Goal: Task Accomplishment & Management: Manage account settings

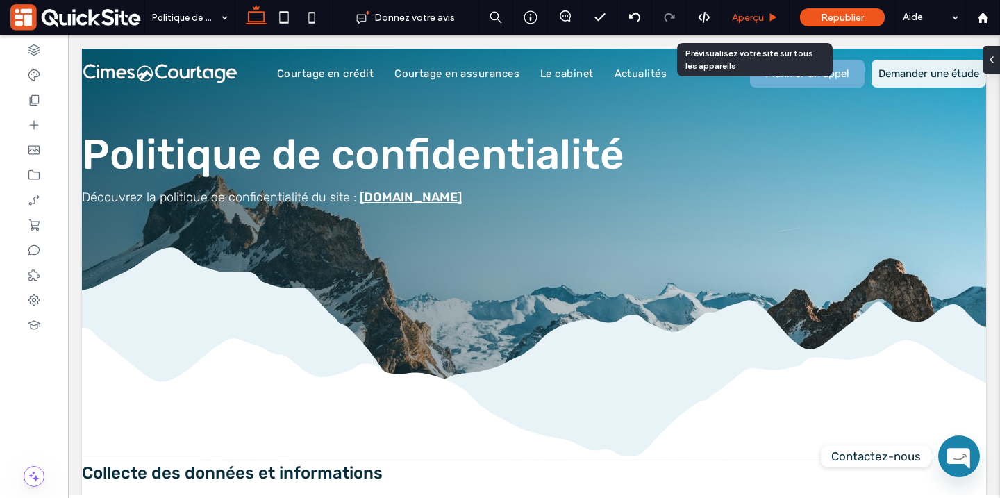
click at [746, 24] on div "Aperçu" at bounding box center [756, 17] width 68 height 35
click at [773, 17] on use at bounding box center [773, 17] width 7 height 8
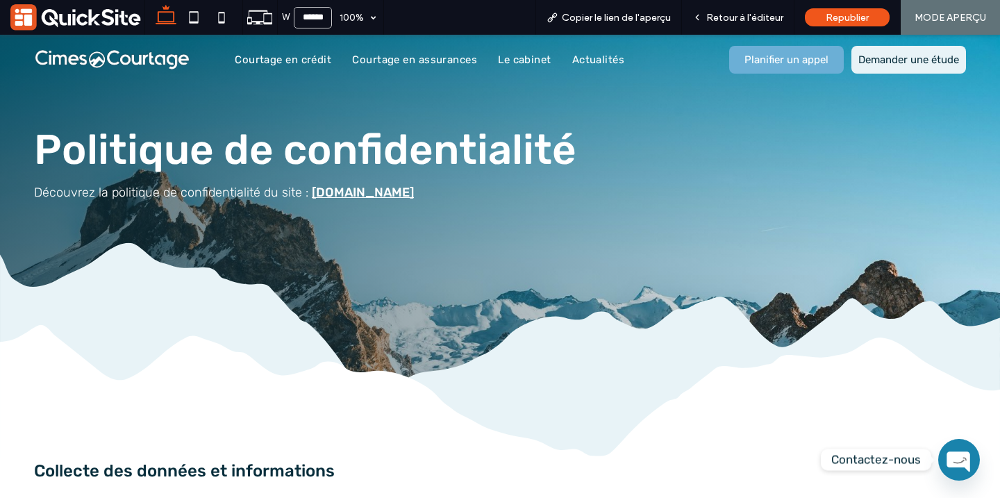
click at [738, 20] on span "Retour à l'éditeur" at bounding box center [744, 18] width 77 height 12
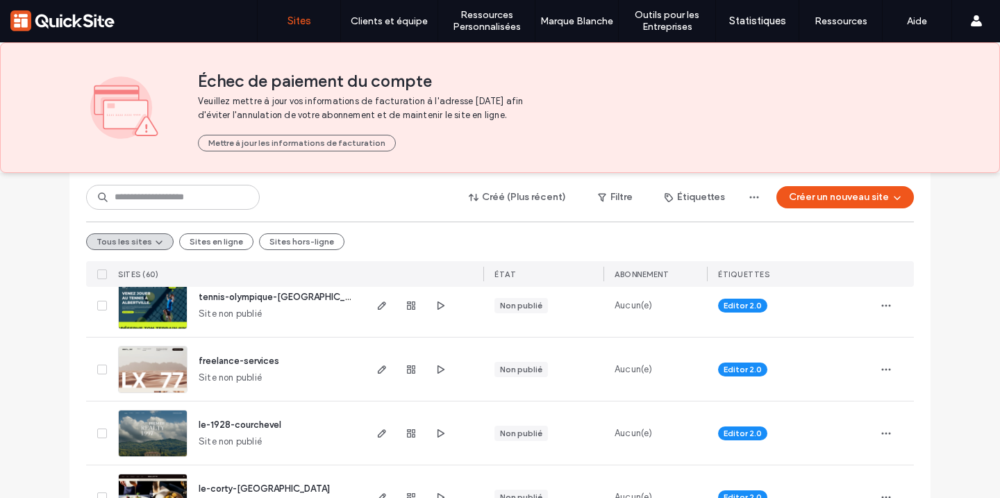
scroll to position [334, 0]
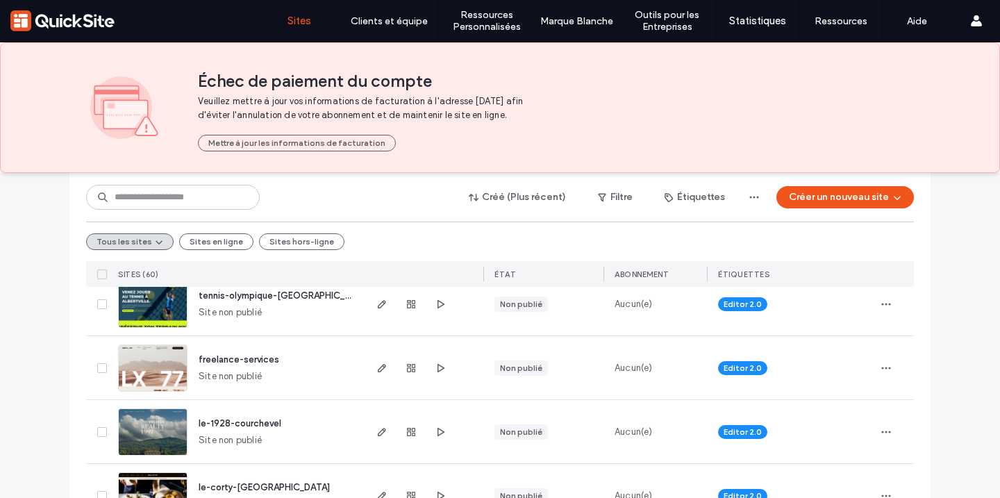
click at [416, 367] on div at bounding box center [411, 367] width 75 height 63
click at [406, 369] on icon "button" at bounding box center [411, 368] width 11 height 11
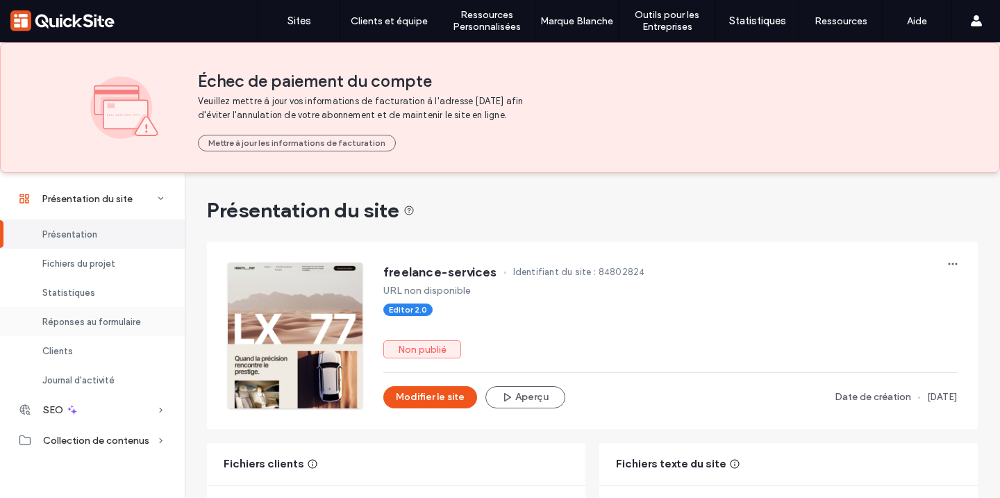
click at [116, 319] on span "Réponses au formulaire" at bounding box center [91, 322] width 99 height 10
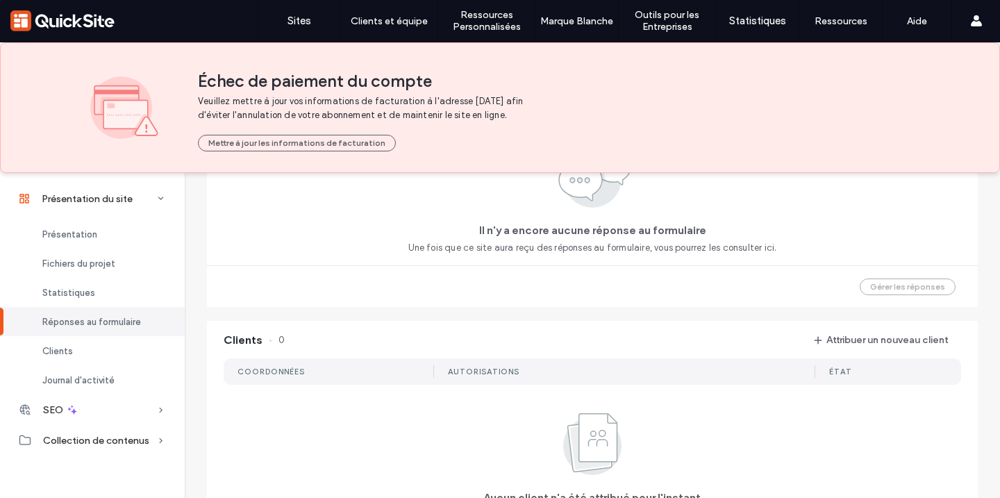
scroll to position [1018, 0]
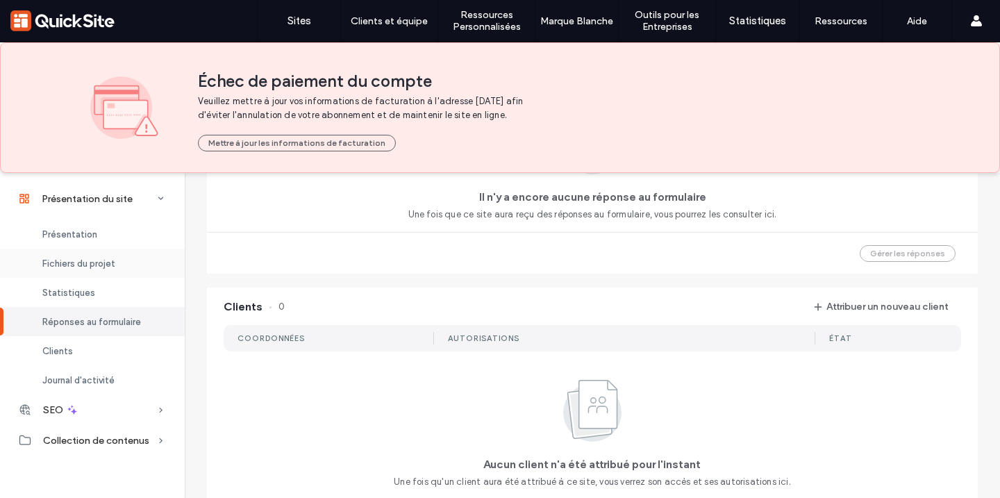
click at [116, 267] on div "Fichiers du projet" at bounding box center [92, 263] width 185 height 29
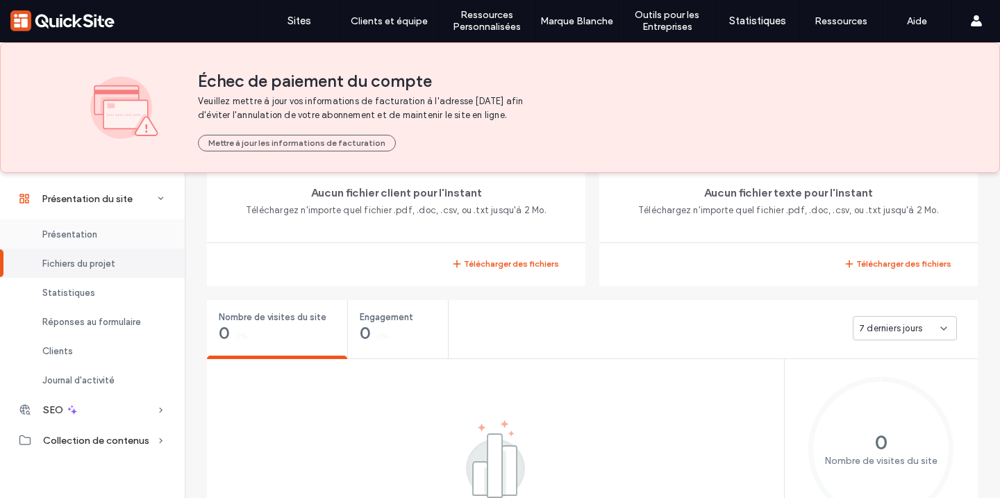
click at [119, 221] on div "Présentation" at bounding box center [92, 234] width 185 height 29
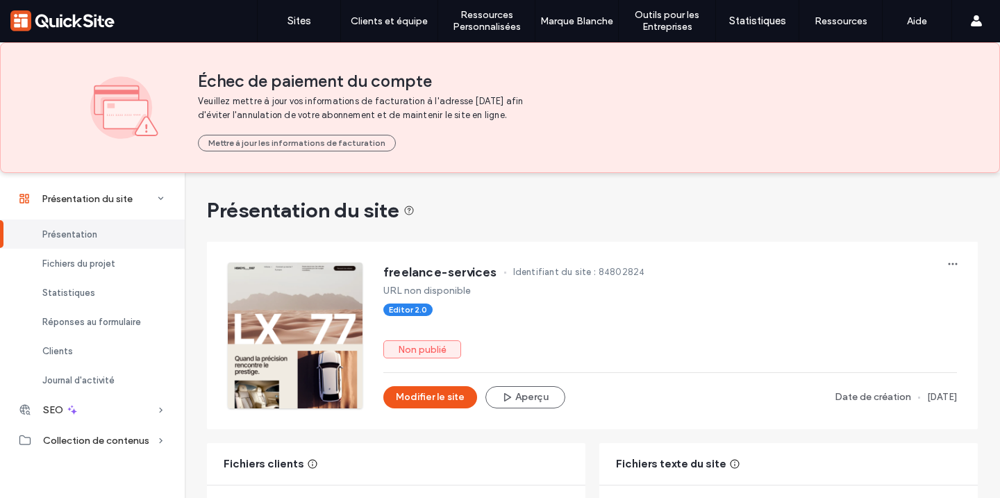
click at [155, 440] on icon at bounding box center [161, 440] width 14 height 14
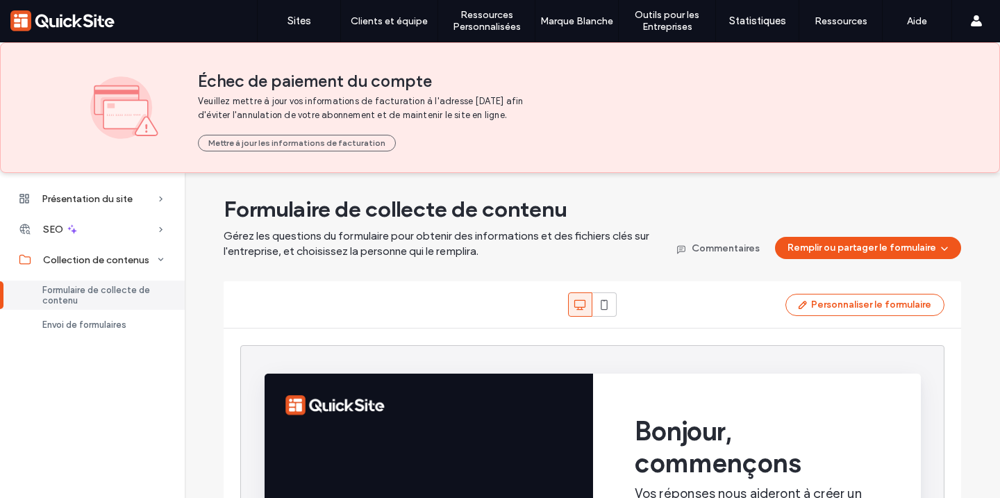
click at [123, 300] on span "Formulaire de collecte de contenu" at bounding box center [105, 295] width 126 height 21
click at [108, 332] on div "Envoi de formulaires" at bounding box center [92, 324] width 185 height 29
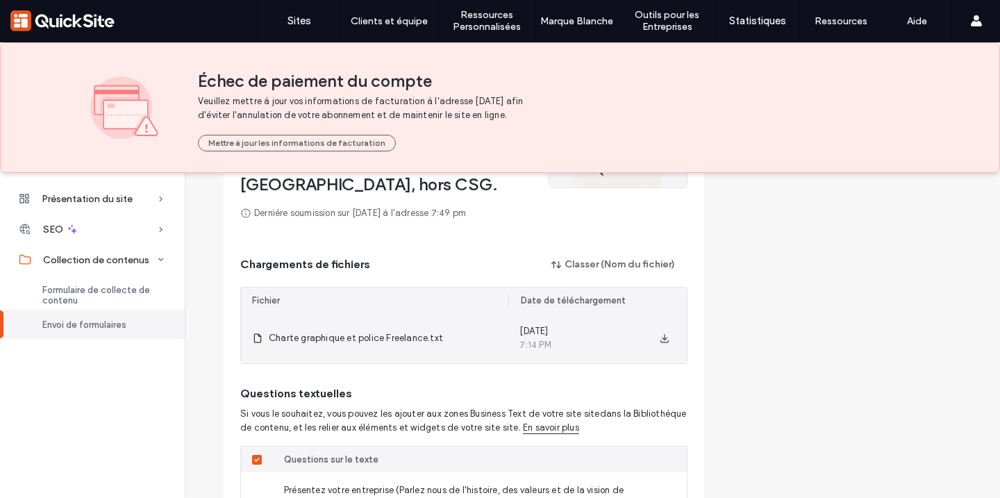
scroll to position [217, 0]
click at [369, 338] on span "Charte graphique et police Freelance.txt" at bounding box center [356, 340] width 174 height 14
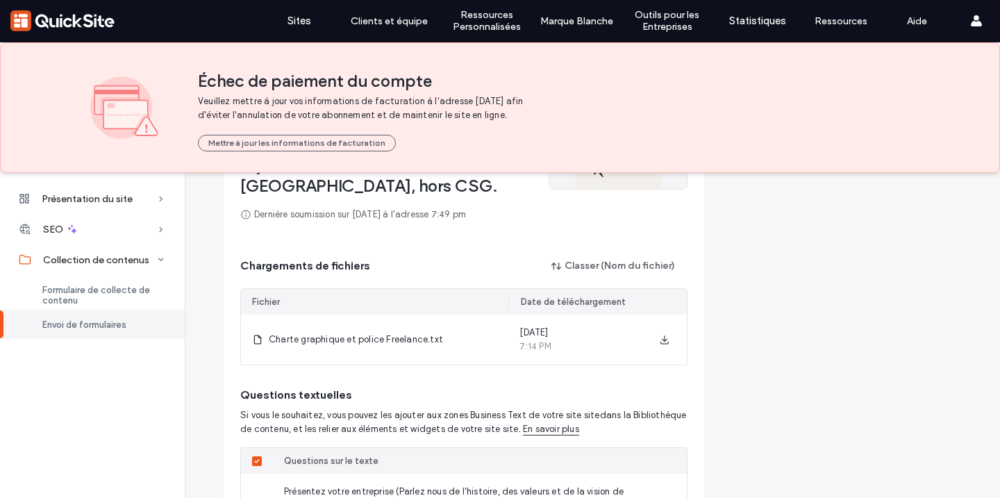
click at [464, 373] on div "Questions textuelles Si vous le souhaitez, vous pouvez les ajouter aux zones Bu…" at bounding box center [463, 406] width 447 height 82
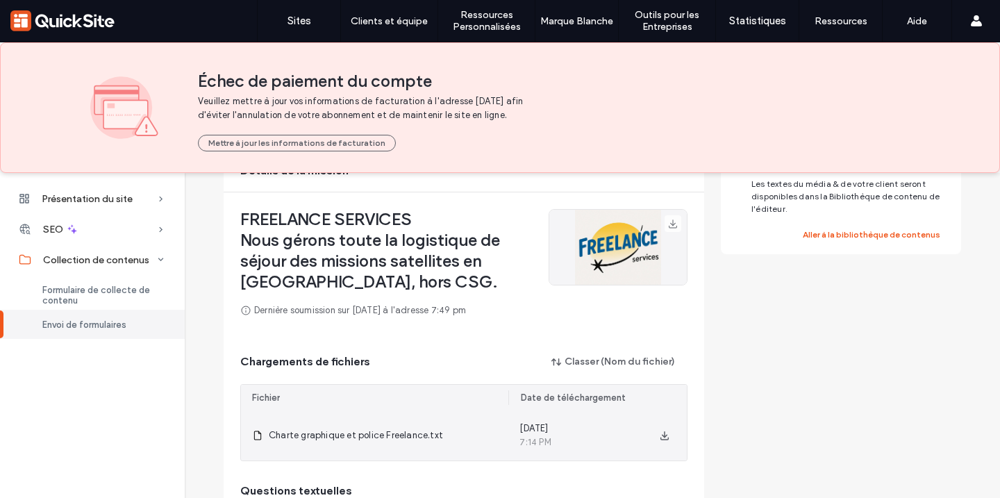
scroll to position [119, 0]
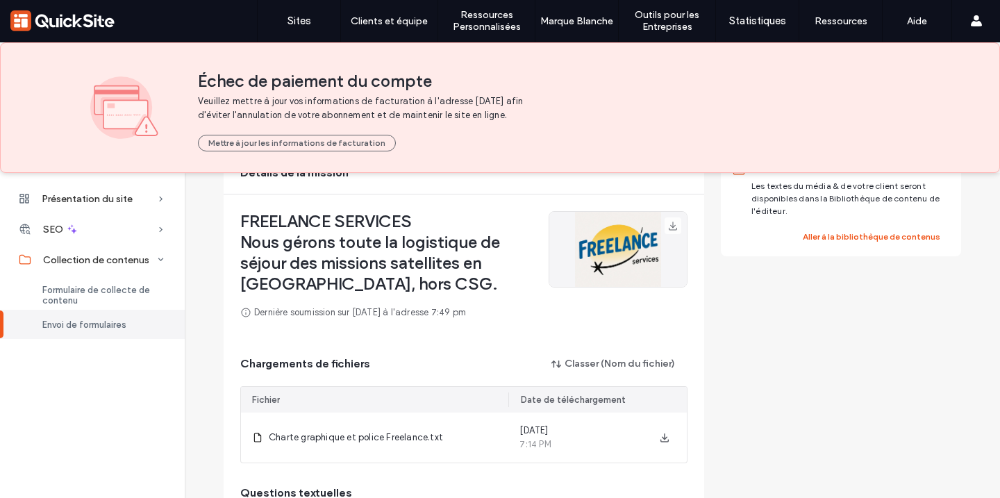
click at [470, 272] on span "Nous gérons toute la logistique de séjour des missions satellites en [GEOGRAPHI…" at bounding box center [388, 263] width 297 height 63
click at [469, 272] on span "Nous gérons toute la logistique de séjour des missions satellites en [GEOGRAPHI…" at bounding box center [388, 263] width 297 height 63
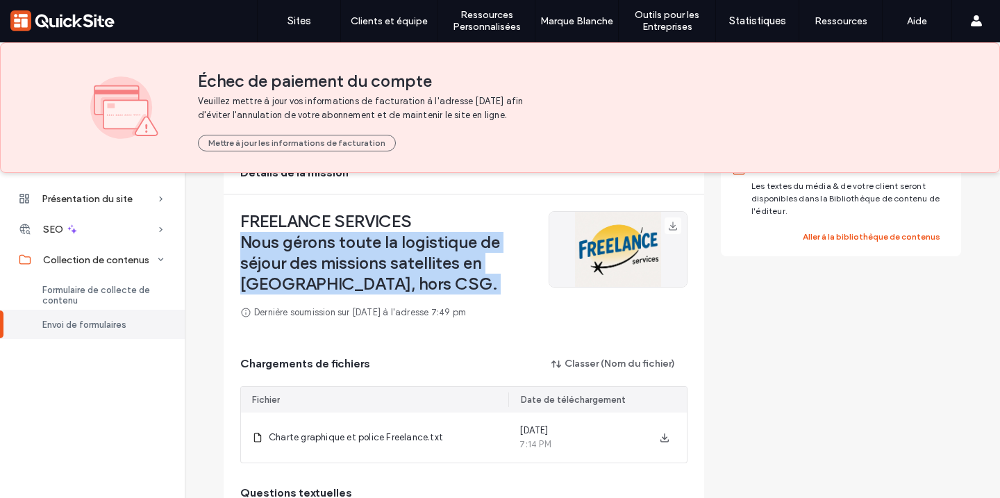
click at [469, 272] on span "Nous gérons toute la logistique de séjour des missions satellites en [GEOGRAPHI…" at bounding box center [388, 263] width 297 height 63
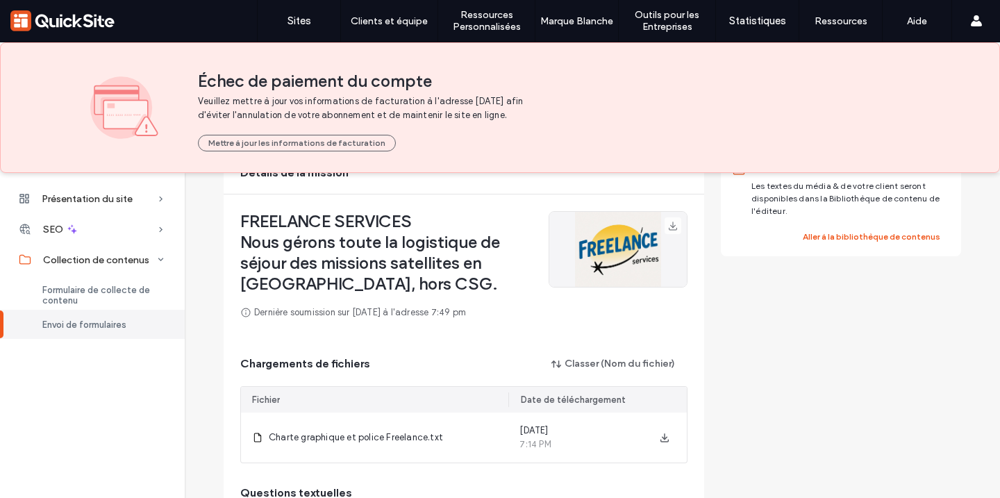
click at [433, 276] on span "Nous gérons toute la logistique de séjour des missions satellites en [GEOGRAPHI…" at bounding box center [388, 263] width 297 height 63
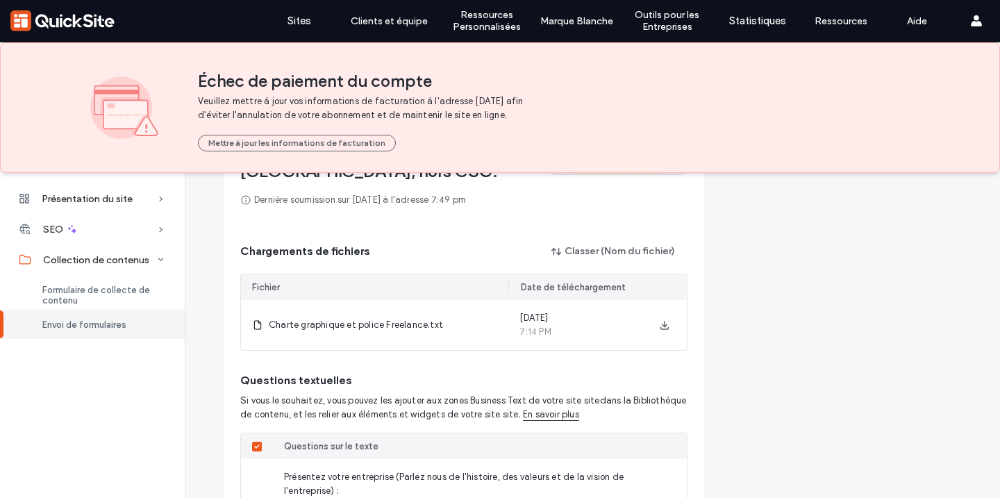
scroll to position [374, 0]
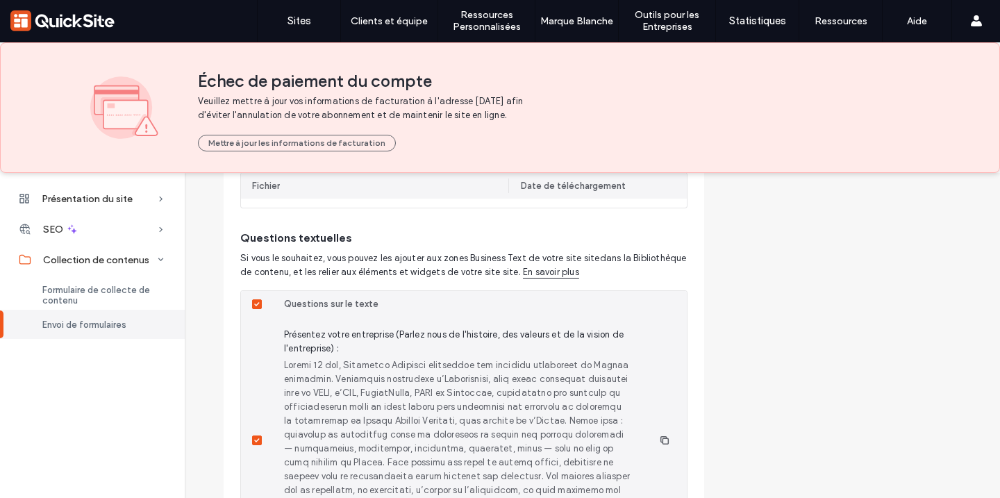
click at [255, 442] on span at bounding box center [257, 441] width 10 height 10
click at [254, 442] on icon at bounding box center [257, 440] width 6 height 4
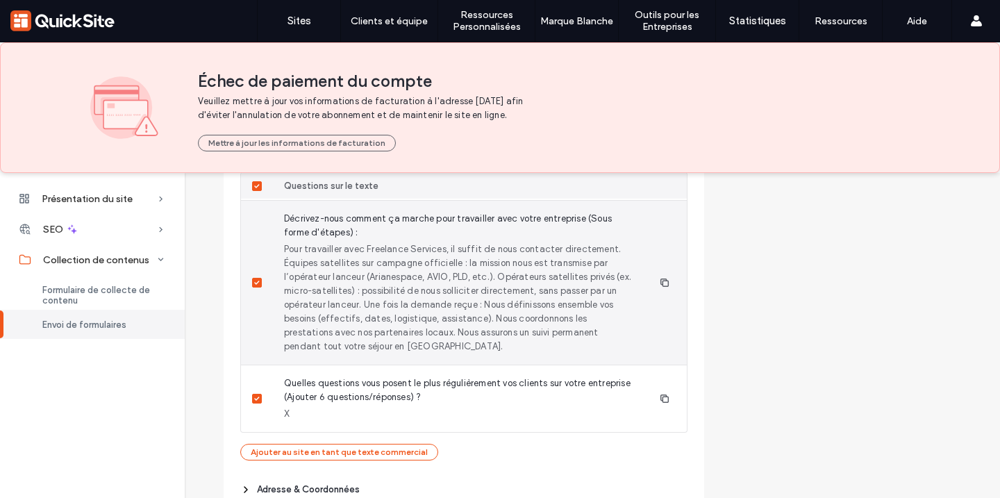
scroll to position [1106, 0]
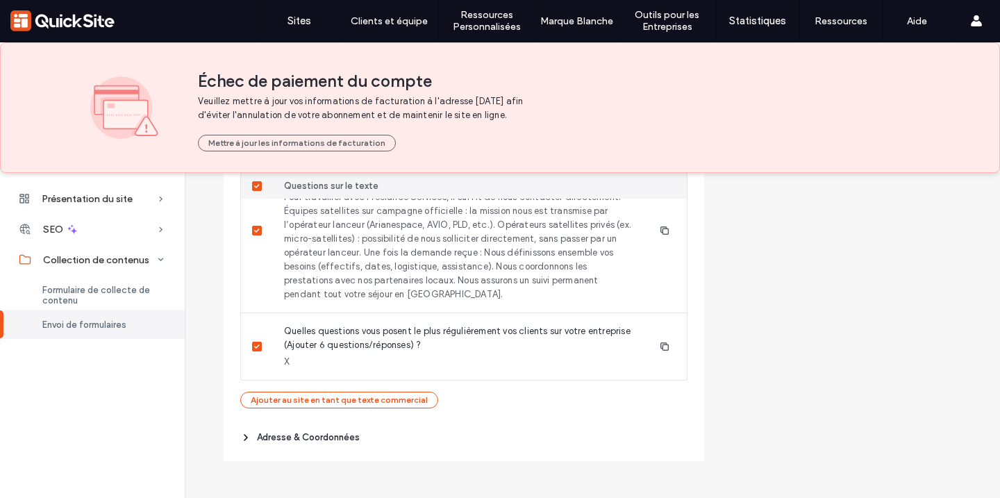
click at [299, 437] on span "Adresse & Coordonnées" at bounding box center [308, 438] width 103 height 14
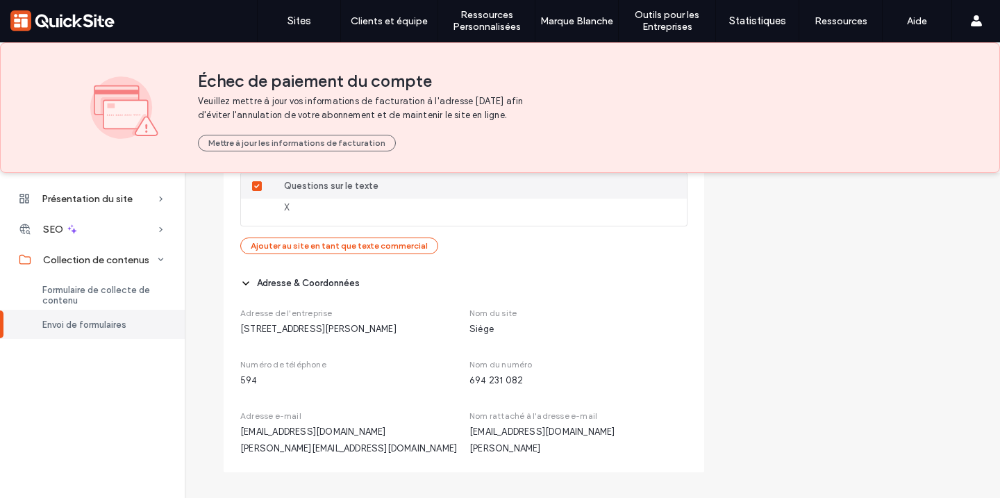
scroll to position [1257, 0]
drag, startPoint x: 505, startPoint y: 445, endPoint x: 602, endPoint y: 442, distance: 96.6
click at [604, 442] on span "[EMAIL_ADDRESS][DOMAIN_NAME]" at bounding box center [579, 435] width 218 height 14
click at [602, 442] on span "[EMAIL_ADDRESS][DOMAIN_NAME]" at bounding box center [579, 435] width 218 height 14
drag, startPoint x: 504, startPoint y: 445, endPoint x: 600, endPoint y: 445, distance: 95.9
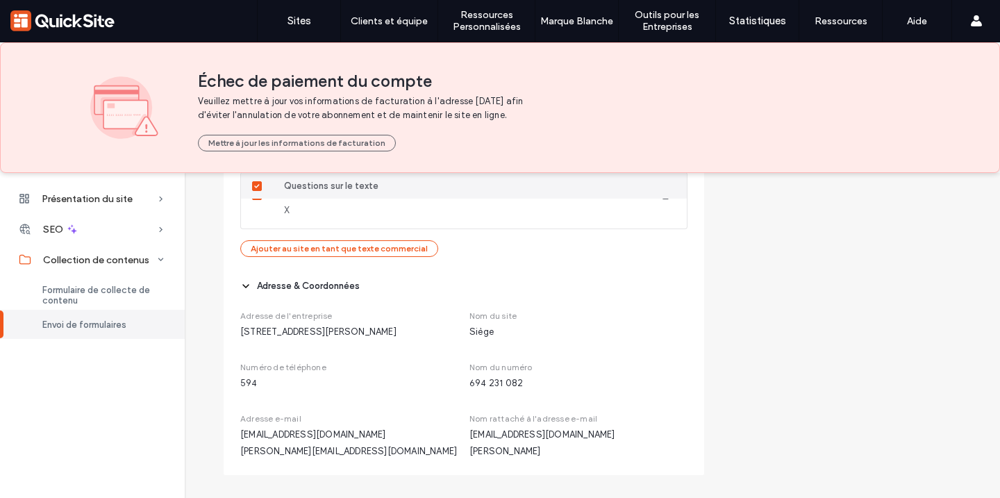
click at [600, 442] on span "[EMAIL_ADDRESS][DOMAIN_NAME]" at bounding box center [579, 435] width 218 height 14
copy span "[DOMAIN_NAME]"
click at [349, 442] on span "[EMAIL_ADDRESS][DOMAIN_NAME]" at bounding box center [349, 435] width 218 height 14
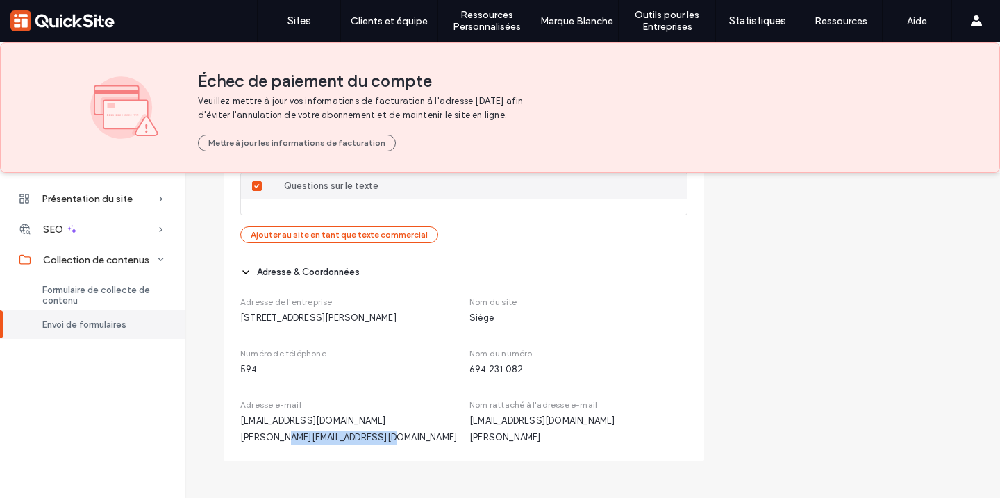
drag, startPoint x: 279, startPoint y: 438, endPoint x: 396, endPoint y: 438, distance: 117.4
click at [396, 438] on span "[PERSON_NAME][EMAIL_ADDRESS][DOMAIN_NAME]" at bounding box center [349, 438] width 218 height 14
copy span "[DOMAIN_NAME]"
click at [368, 441] on span "[PERSON_NAME][EMAIL_ADDRESS][DOMAIN_NAME]" at bounding box center [349, 438] width 218 height 14
drag, startPoint x: 279, startPoint y: 439, endPoint x: 441, endPoint y: 424, distance: 163.3
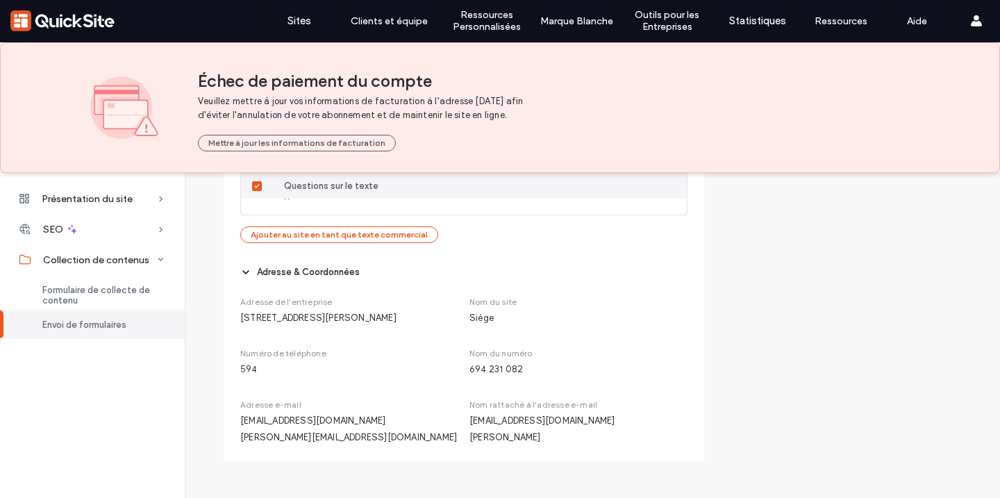
click at [441, 424] on div "Adresse e-mail [EMAIL_ADDRESS][DOMAIN_NAME] [DOMAIN_NAME][EMAIL_ADDRESS][DOMAIN…" at bounding box center [349, 422] width 218 height 46
click at [414, 428] on div "Adresse e-mail [EMAIL_ADDRESS][DOMAIN_NAME] [DOMAIN_NAME][EMAIL_ADDRESS][DOMAIN…" at bounding box center [349, 422] width 218 height 46
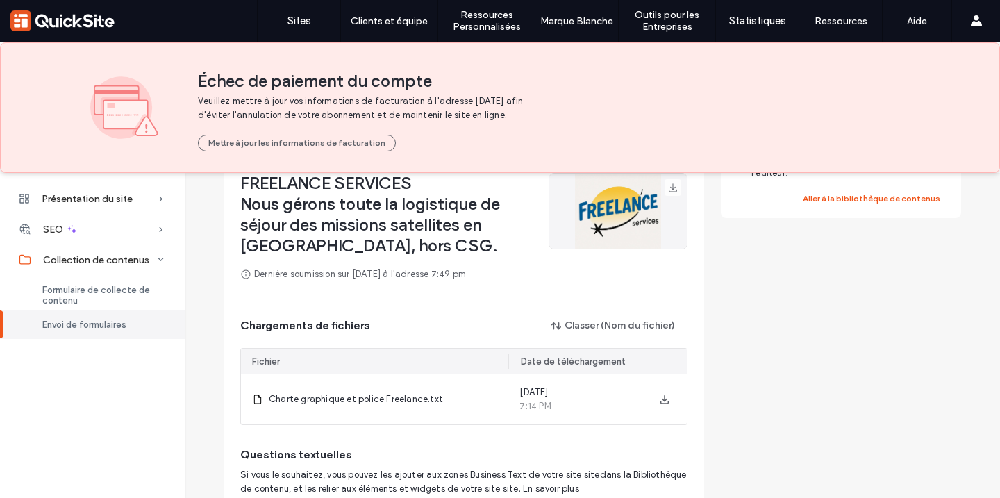
scroll to position [204, 0]
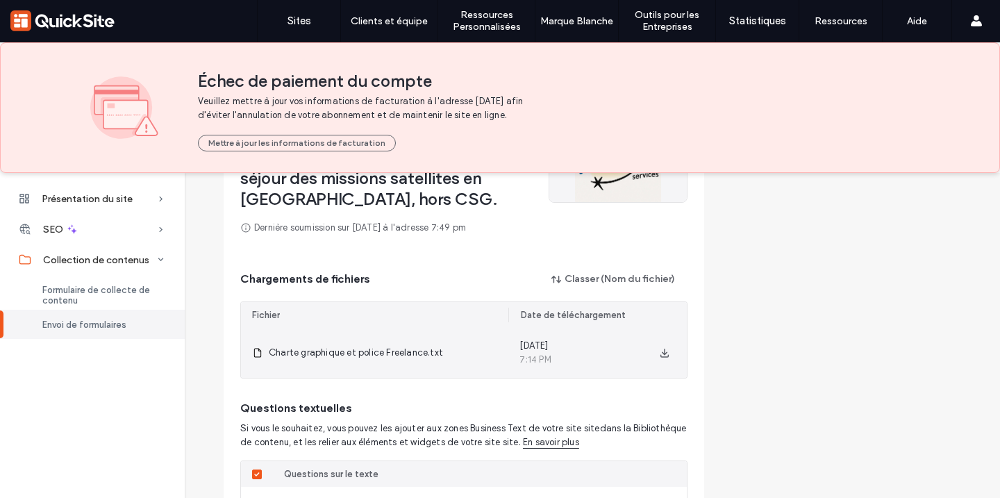
click at [371, 350] on span "Charte graphique et police Freelance.txt" at bounding box center [356, 353] width 174 height 14
click at [659, 349] on icon "button" at bounding box center [664, 352] width 11 height 11
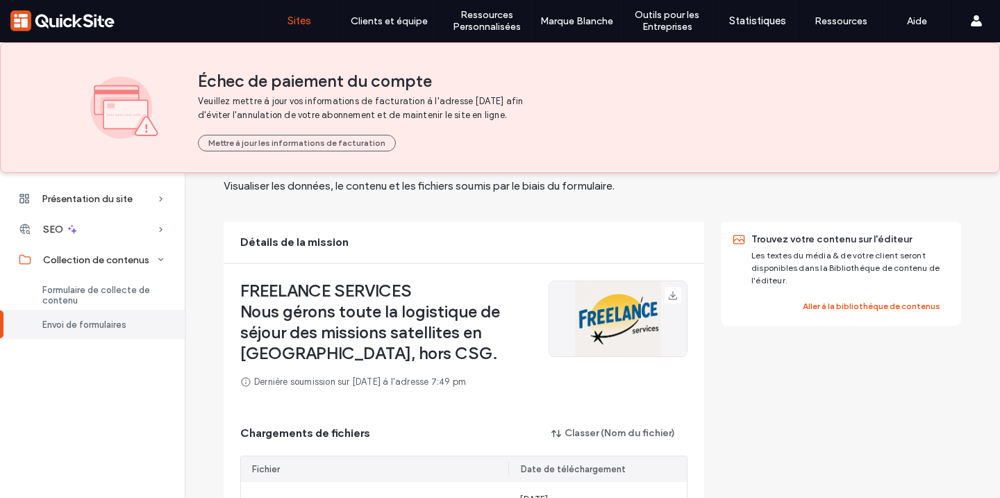
scroll to position [61, 0]
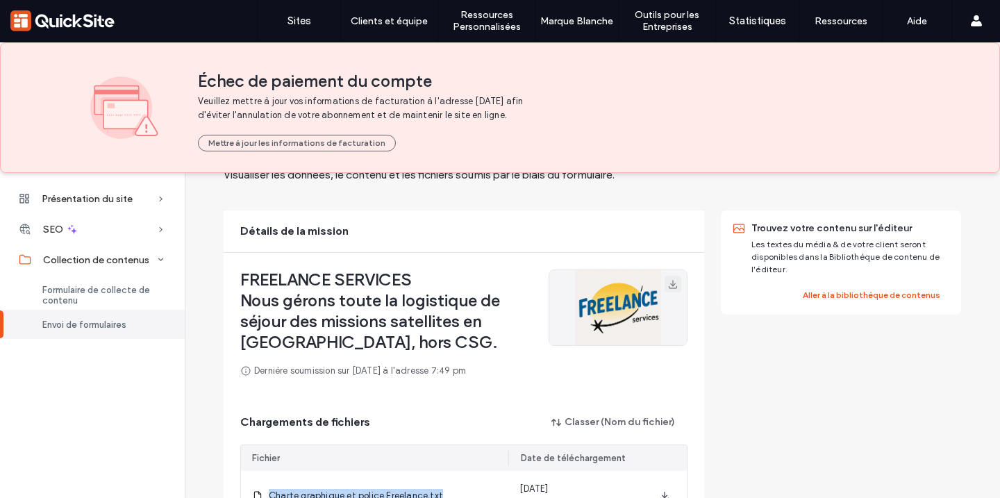
click at [669, 283] on use "button" at bounding box center [673, 284] width 8 height 8
click at [599, 311] on img at bounding box center [618, 307] width 138 height 75
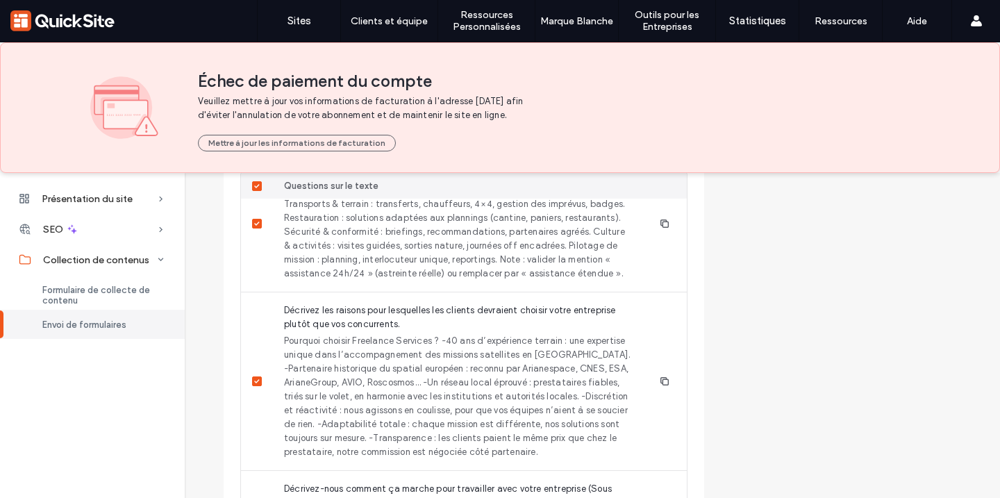
scroll to position [811, 0]
